Goal: Find specific page/section: Find specific page/section

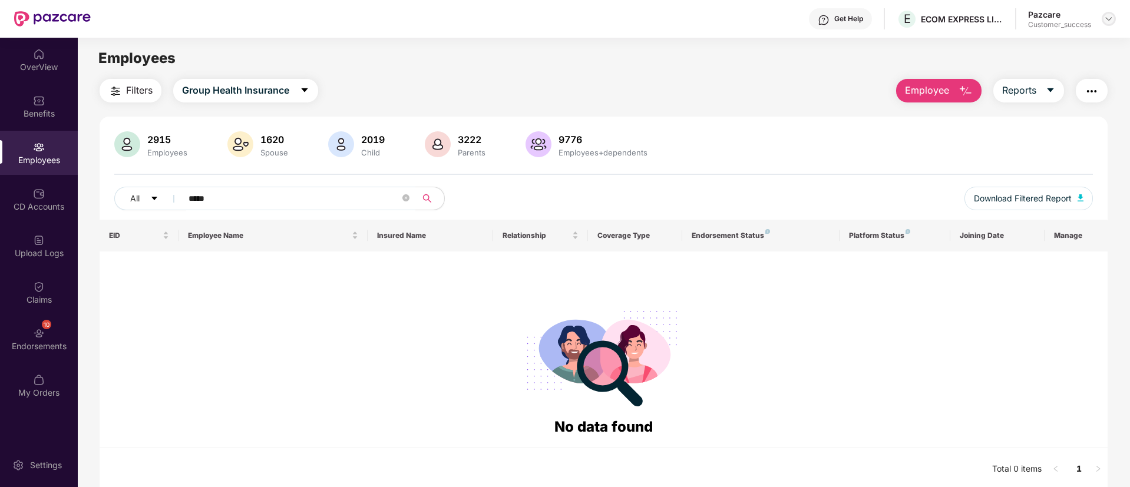
click at [1111, 14] on img at bounding box center [1108, 18] width 9 height 9
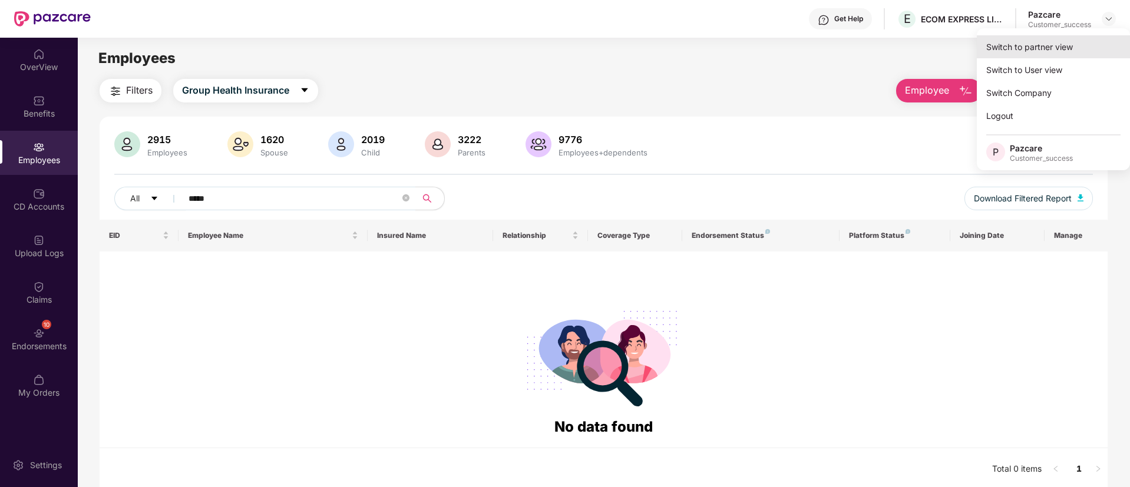
click at [1036, 49] on div "Switch to partner view" at bounding box center [1053, 46] width 153 height 23
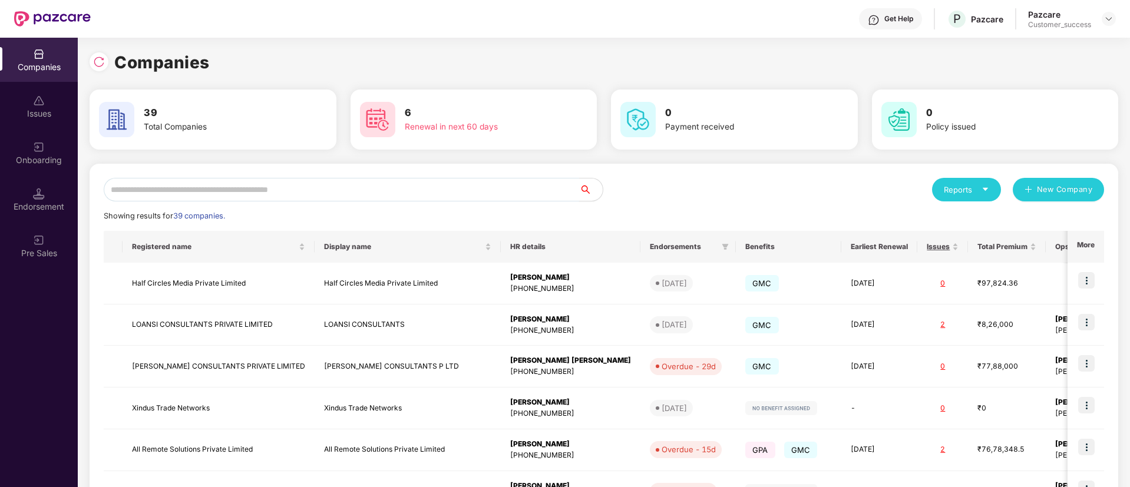
click at [468, 187] on input "text" at bounding box center [342, 190] width 476 height 24
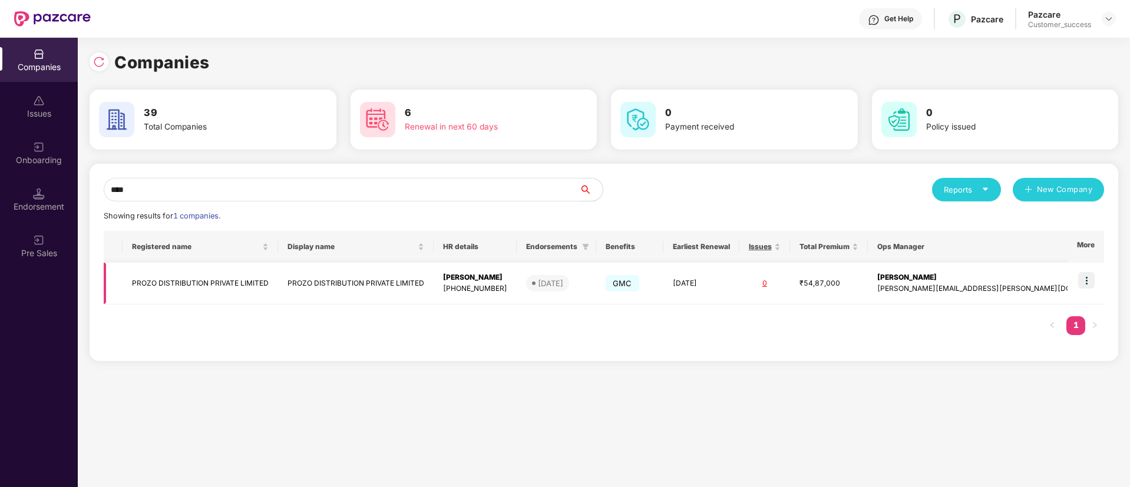
type input "****"
click at [1091, 276] on img at bounding box center [1086, 280] width 16 height 16
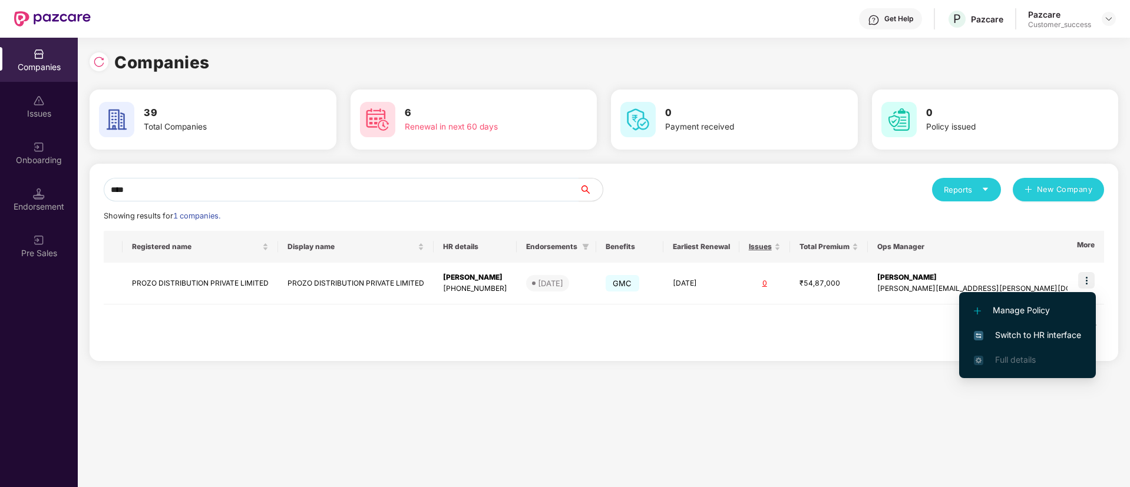
click at [1008, 334] on span "Switch to HR interface" at bounding box center [1027, 335] width 107 height 13
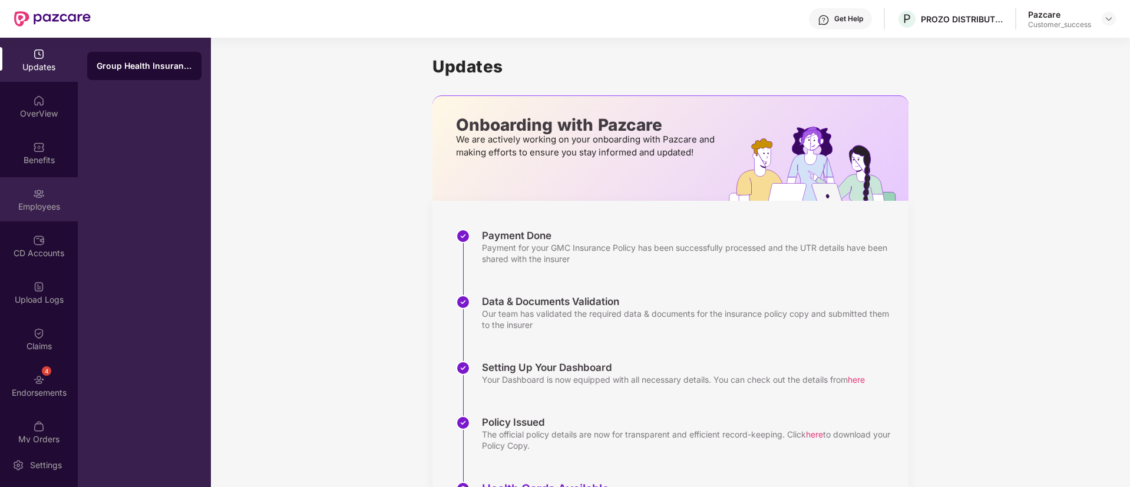
click at [37, 196] on img at bounding box center [39, 194] width 12 height 12
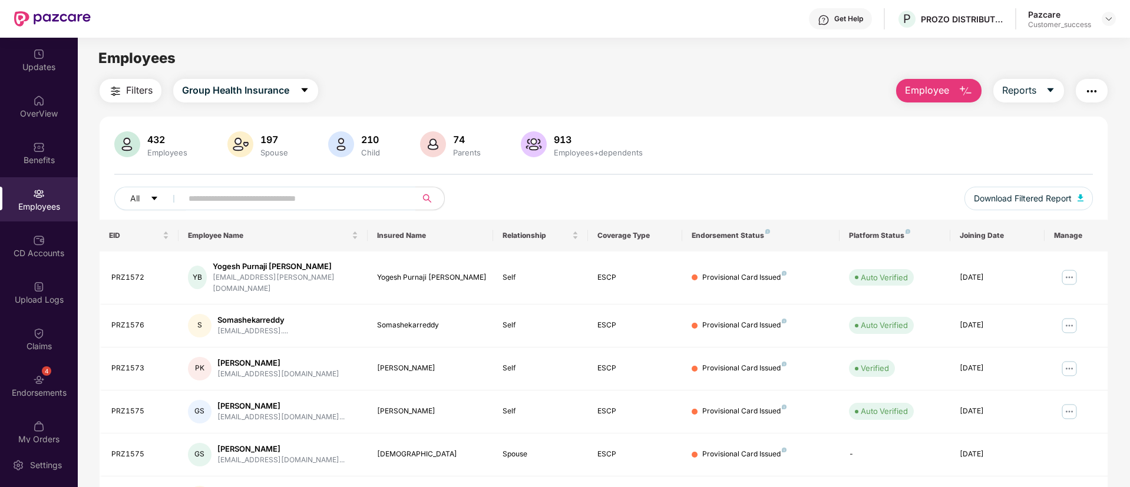
click at [37, 196] on img at bounding box center [39, 194] width 12 height 12
click at [316, 197] on input "text" at bounding box center [295, 199] width 212 height 18
click at [239, 191] on input "text" at bounding box center [295, 199] width 212 height 18
